Goal: Find specific page/section: Find specific page/section

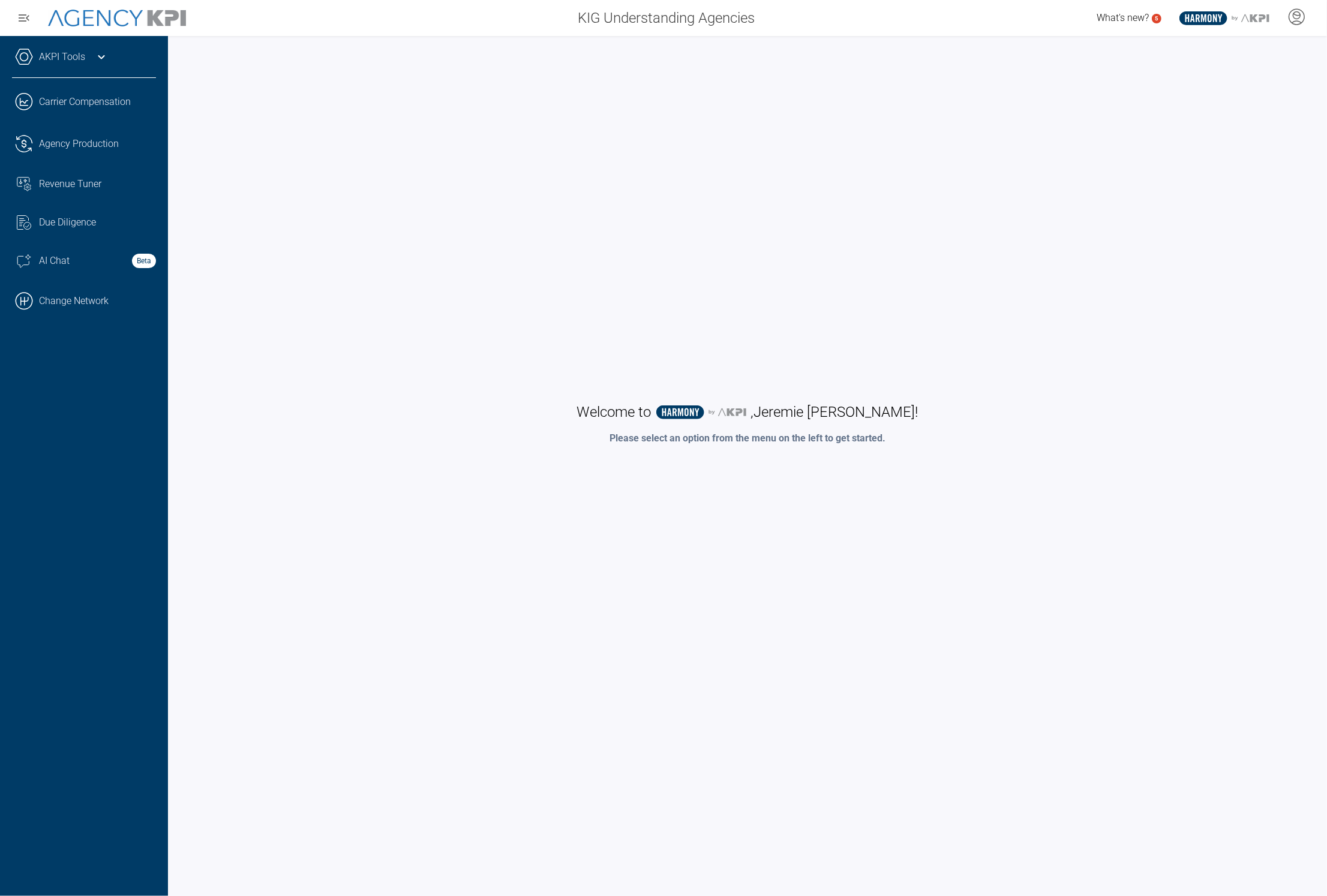
drag, startPoint x: 57, startPoint y: 306, endPoint x: 77, endPoint y: 306, distance: 20.0
click at [57, 306] on link ".cls-1{fill:none;stroke:#000;stroke-linecap:round;stroke-linejoin:round;stroke-…" at bounding box center [84, 301] width 168 height 36
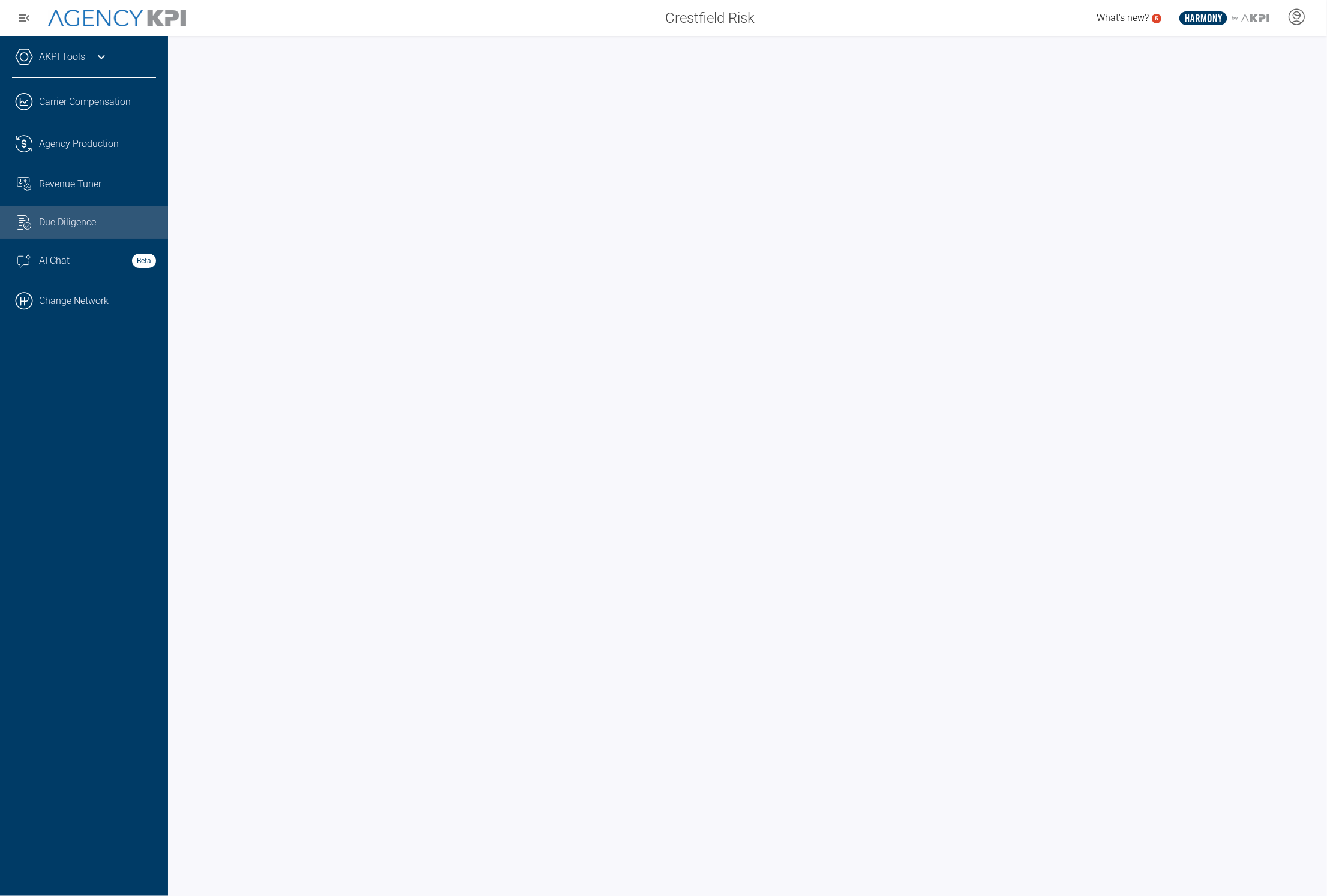
click at [103, 57] on icon at bounding box center [101, 57] width 14 height 14
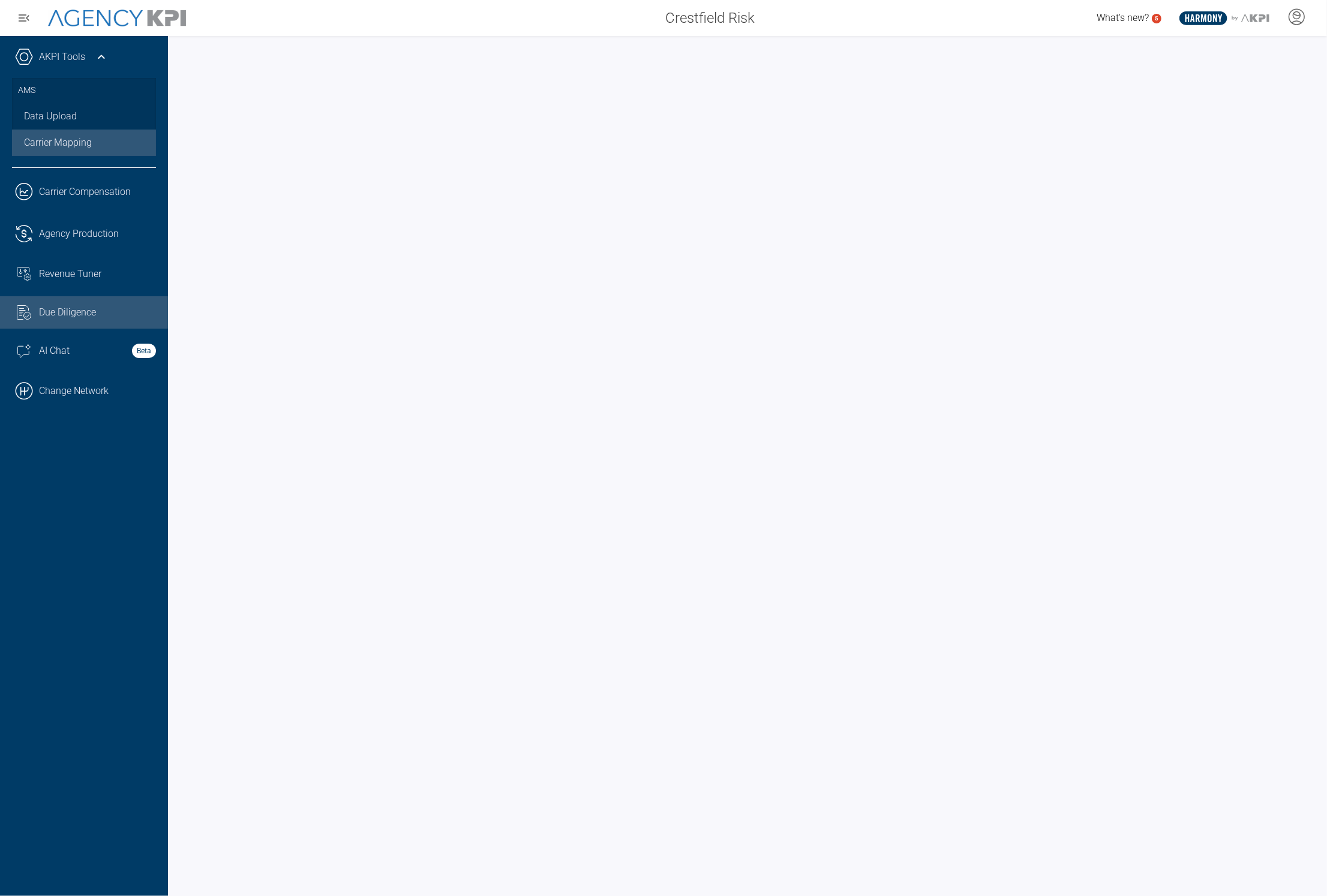
click at [91, 138] on link "Carrier Mapping" at bounding box center [84, 142] width 144 height 26
